Goal: Register for event/course

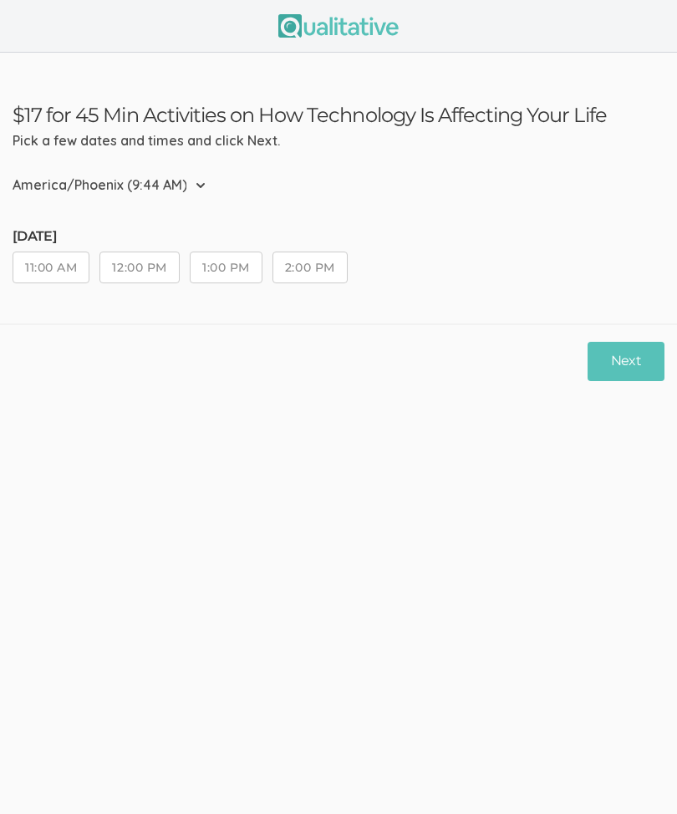
click at [37, 272] on button "11:00 AM" at bounding box center [51, 267] width 77 height 32
click at [635, 363] on button "Next" at bounding box center [625, 361] width 77 height 39
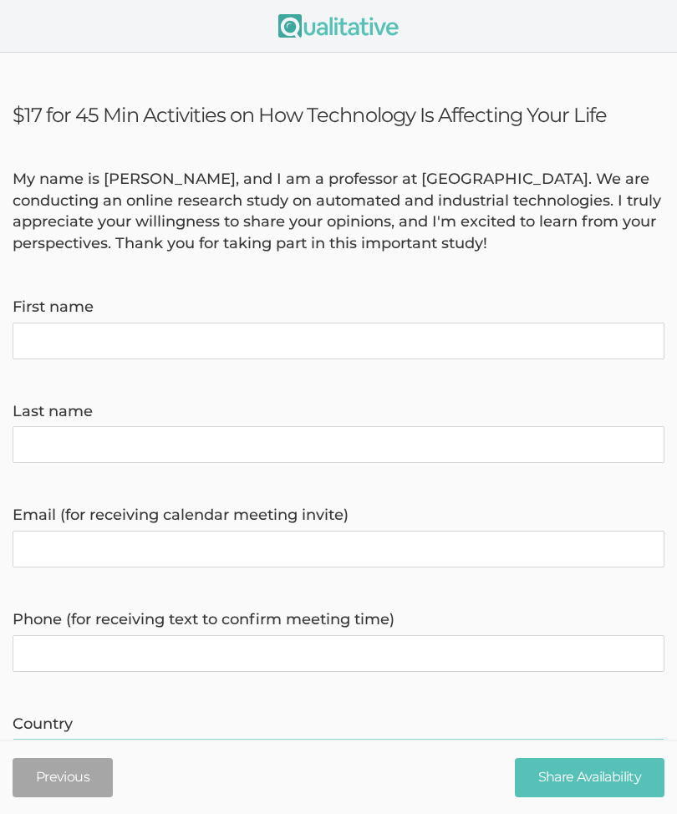
type invite\) "[EMAIL_ADDRESS][DOMAIN_NAME]"
type name "[PERSON_NAME]"
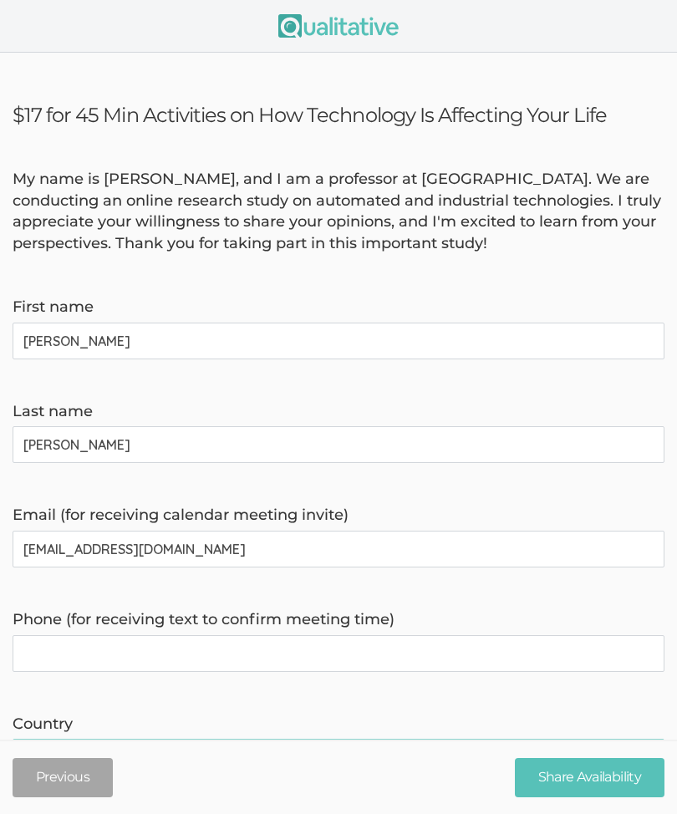
type time\) "[PHONE_NUMBER]"
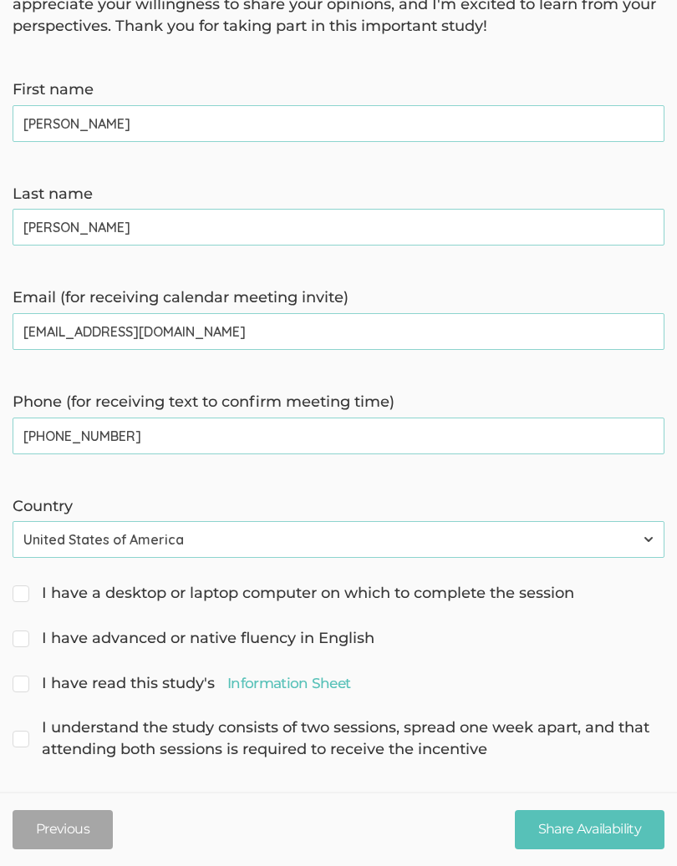
scroll to position [219, 0]
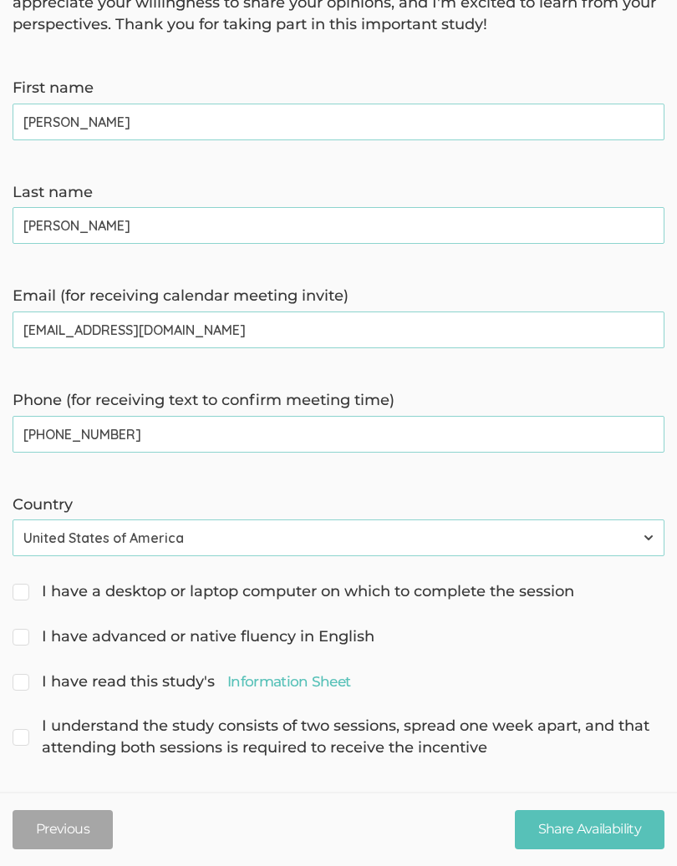
click at [14, 597] on span "I have a desktop or laptop computer on which to complete the session" at bounding box center [293, 592] width 561 height 22
click at [14, 596] on input "I have a desktop or laptop computer on which to complete the session" at bounding box center [18, 590] width 11 height 11
checkbox input "true"
click at [23, 633] on input "I have advanced or native fluency in English" at bounding box center [18, 635] width 11 height 11
checkbox input "true"
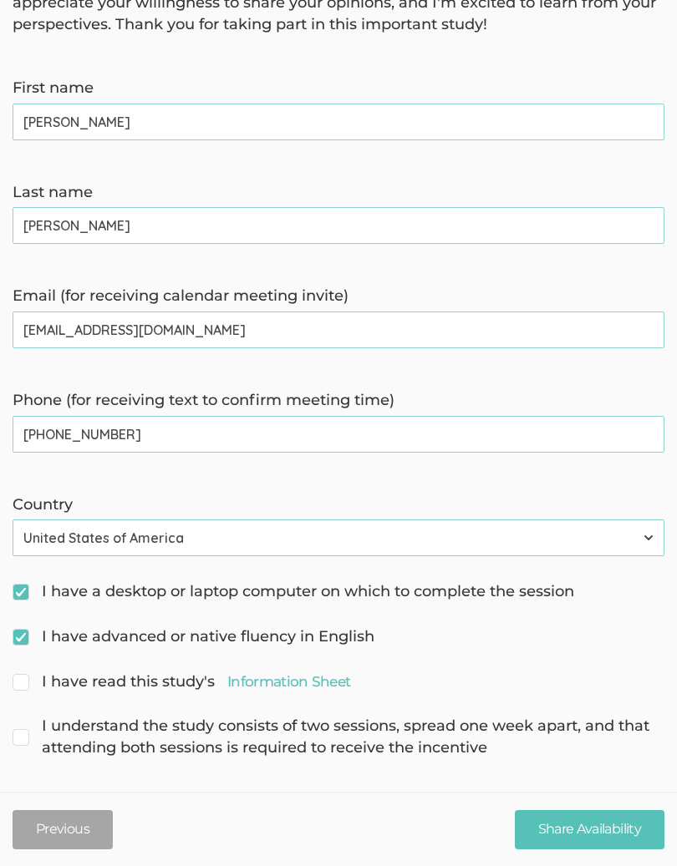
click at [13, 687] on div "I have read this study's Information Sheet" at bounding box center [338, 684] width 677 height 24
click at [23, 677] on input "I have read this study's Information Sheet" at bounding box center [18, 680] width 11 height 11
checkbox input "true"
click at [23, 723] on input "I understand the study consists of two sessions, spread one week apart, and tha…" at bounding box center [18, 724] width 11 height 11
checkbox input "true"
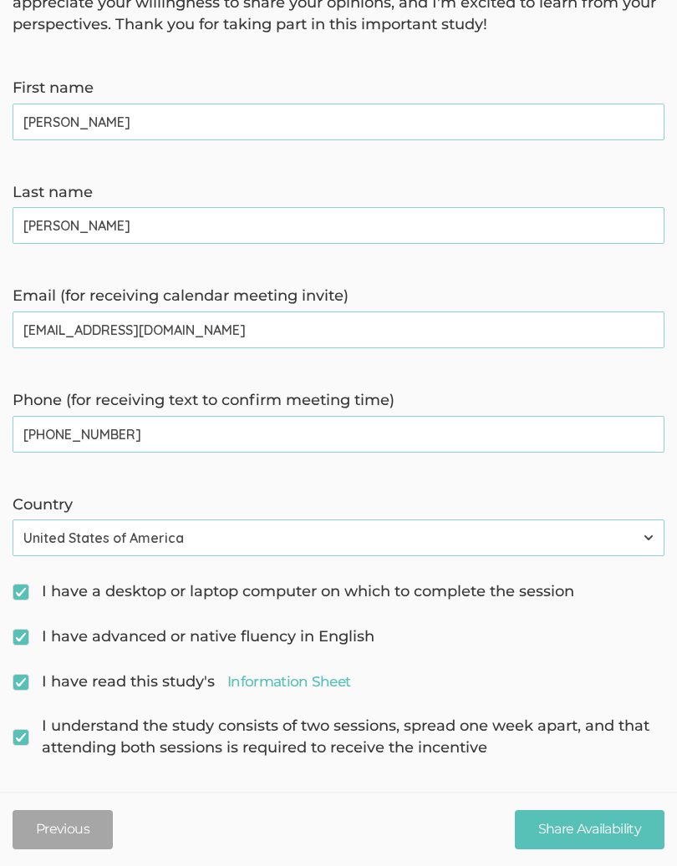
click at [569, 813] on input "Share Availability" at bounding box center [590, 829] width 150 height 39
